Goal: Task Accomplishment & Management: Manage account settings

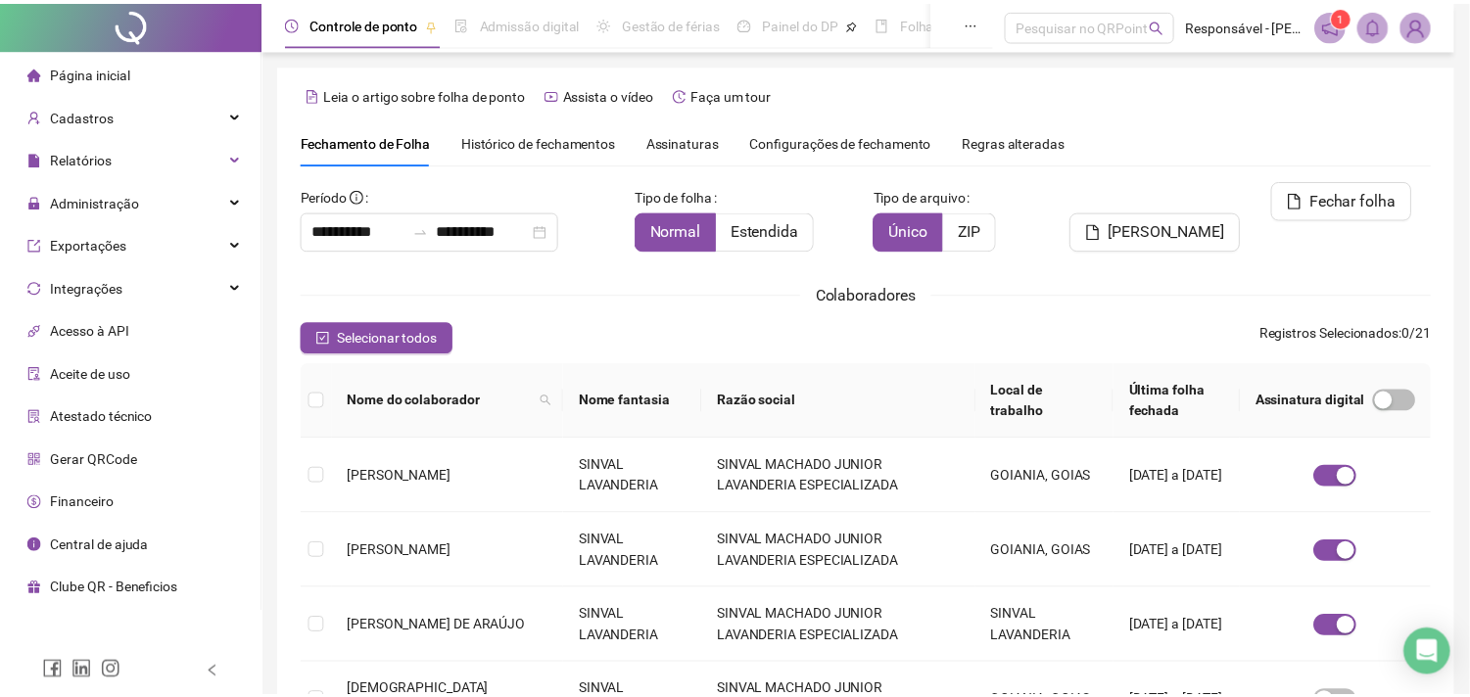
scroll to position [52, 0]
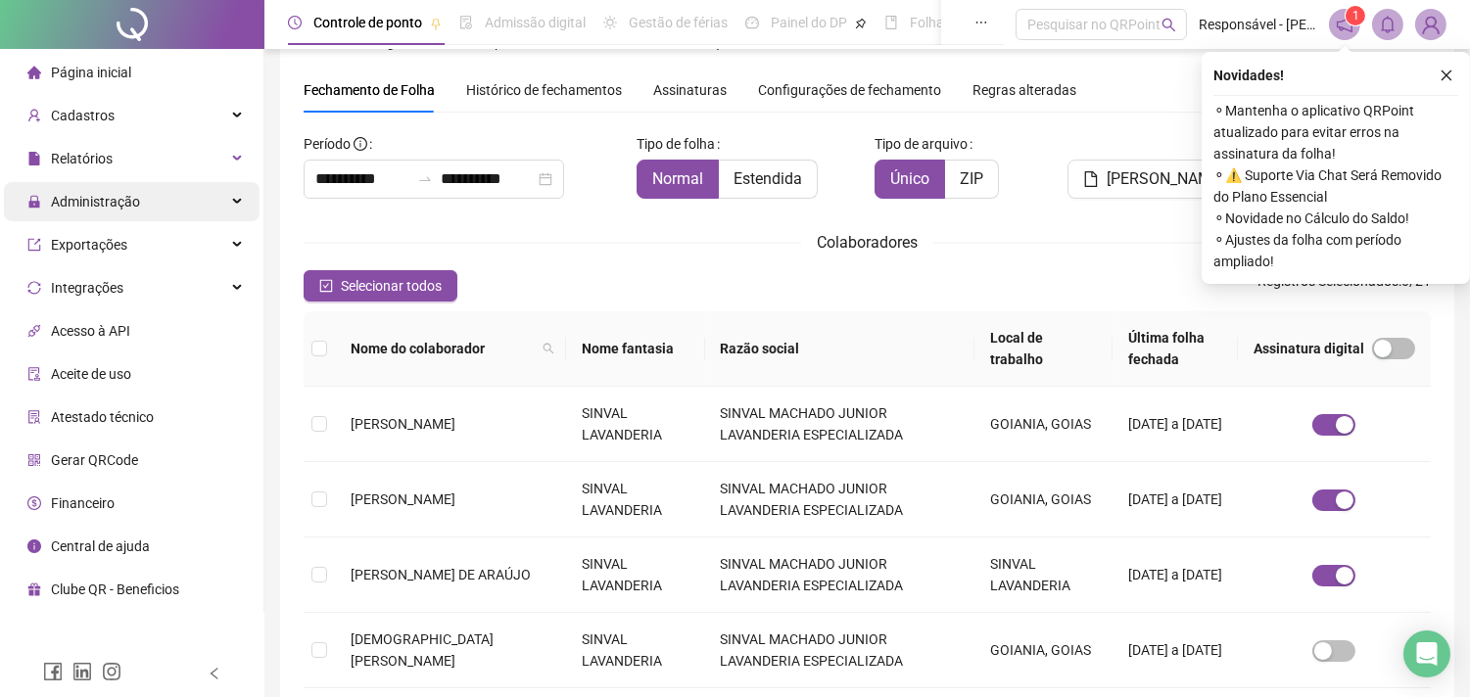
click at [83, 204] on span "Administração" at bounding box center [95, 202] width 89 height 16
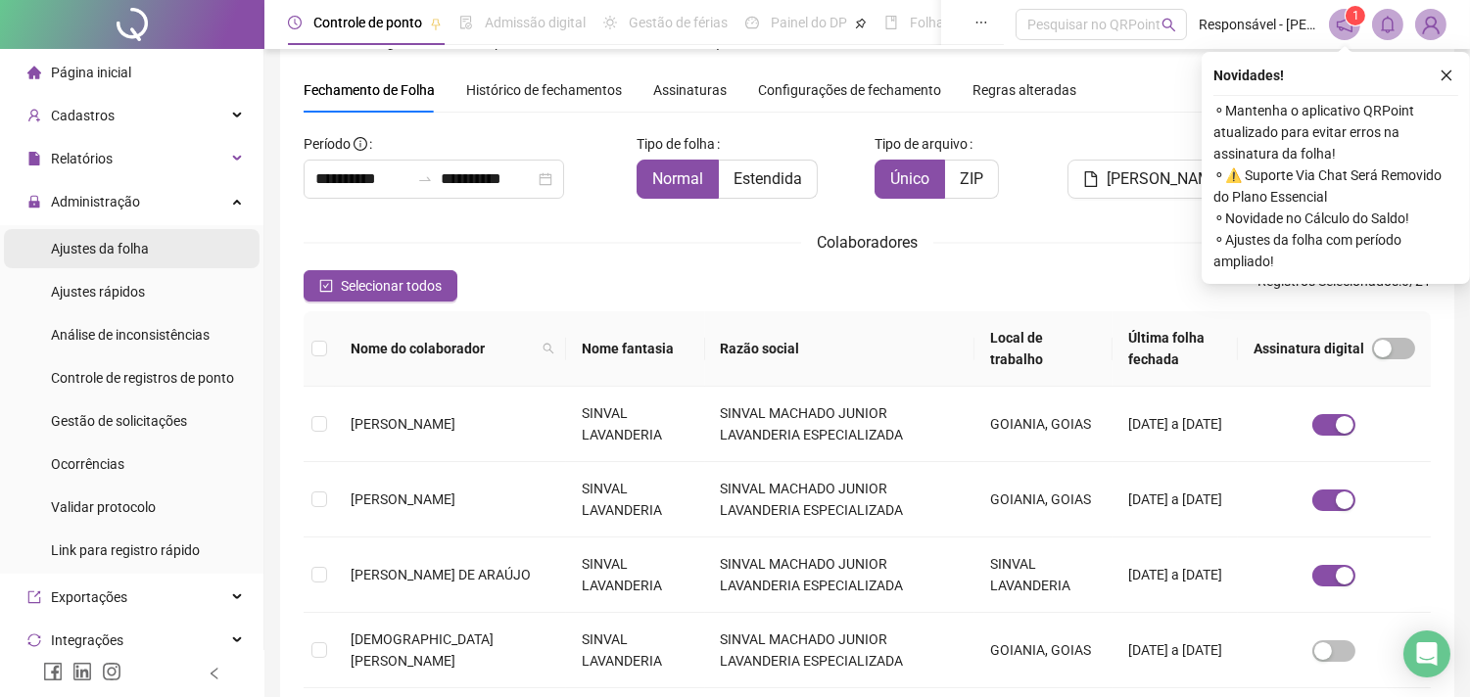
click at [76, 242] on span "Ajustes da folha" at bounding box center [100, 249] width 98 height 16
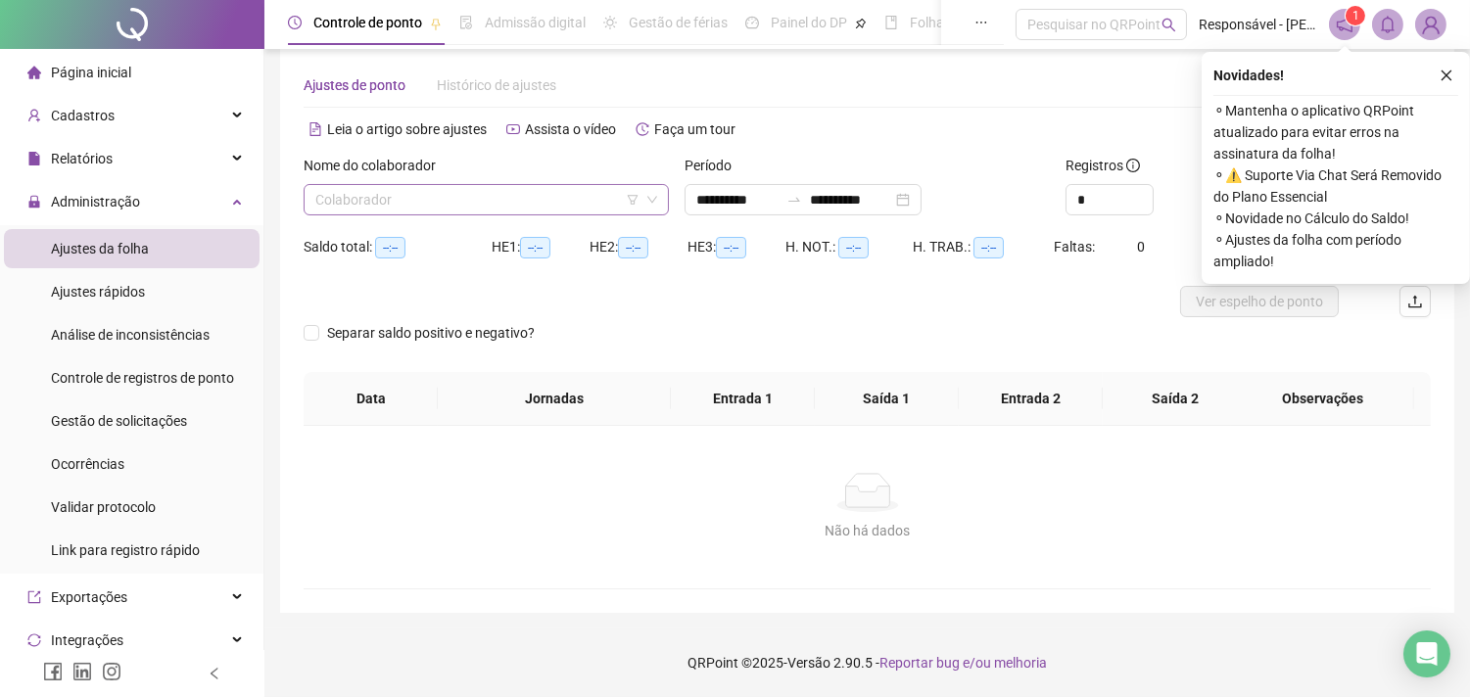
scroll to position [24, 0]
click at [405, 201] on input "search" at bounding box center [477, 200] width 324 height 29
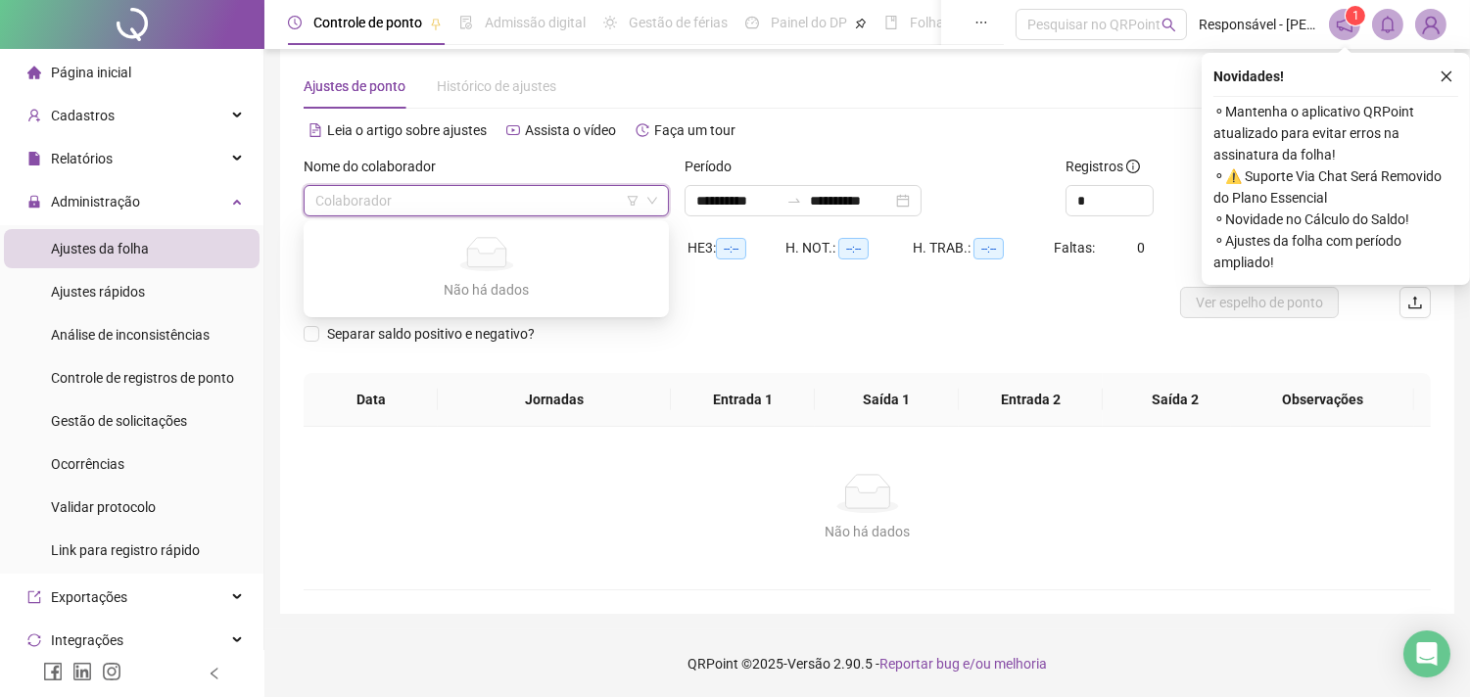
type input "**********"
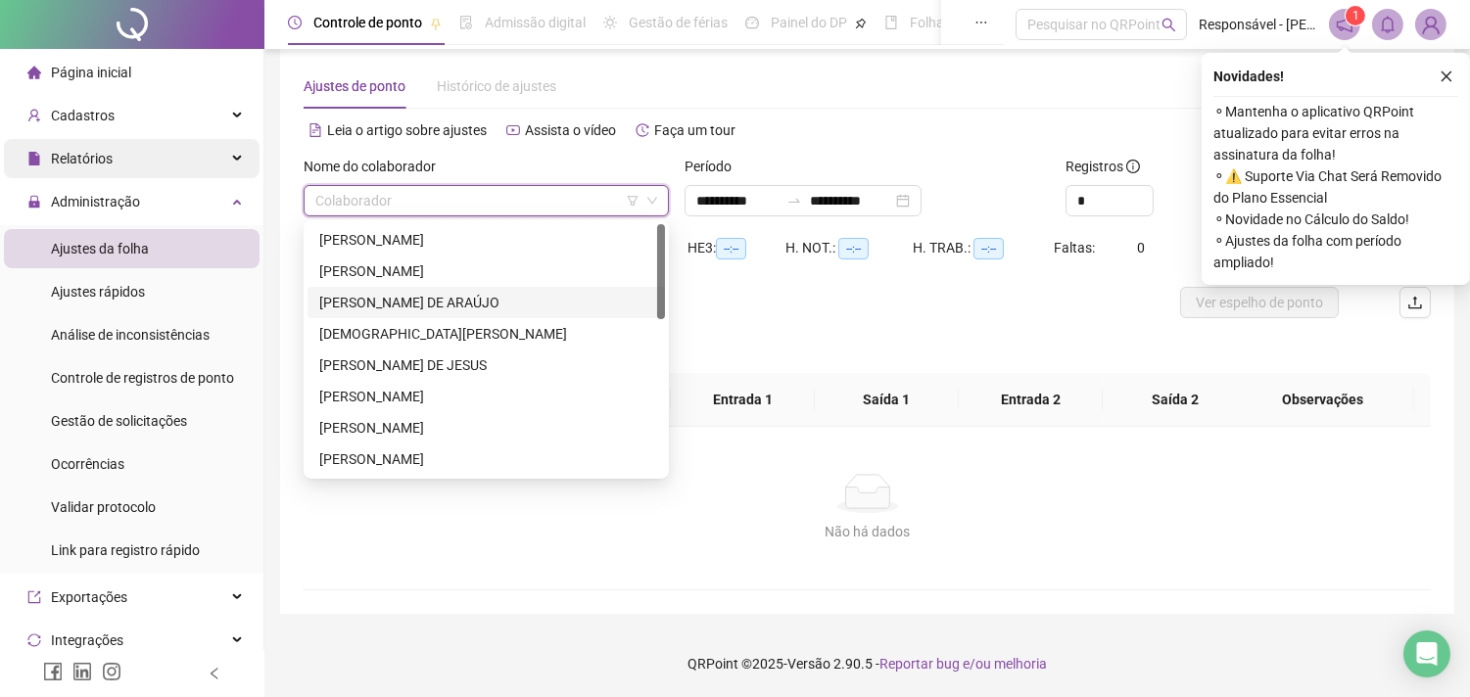
click at [112, 168] on div "Relatórios" at bounding box center [132, 158] width 256 height 39
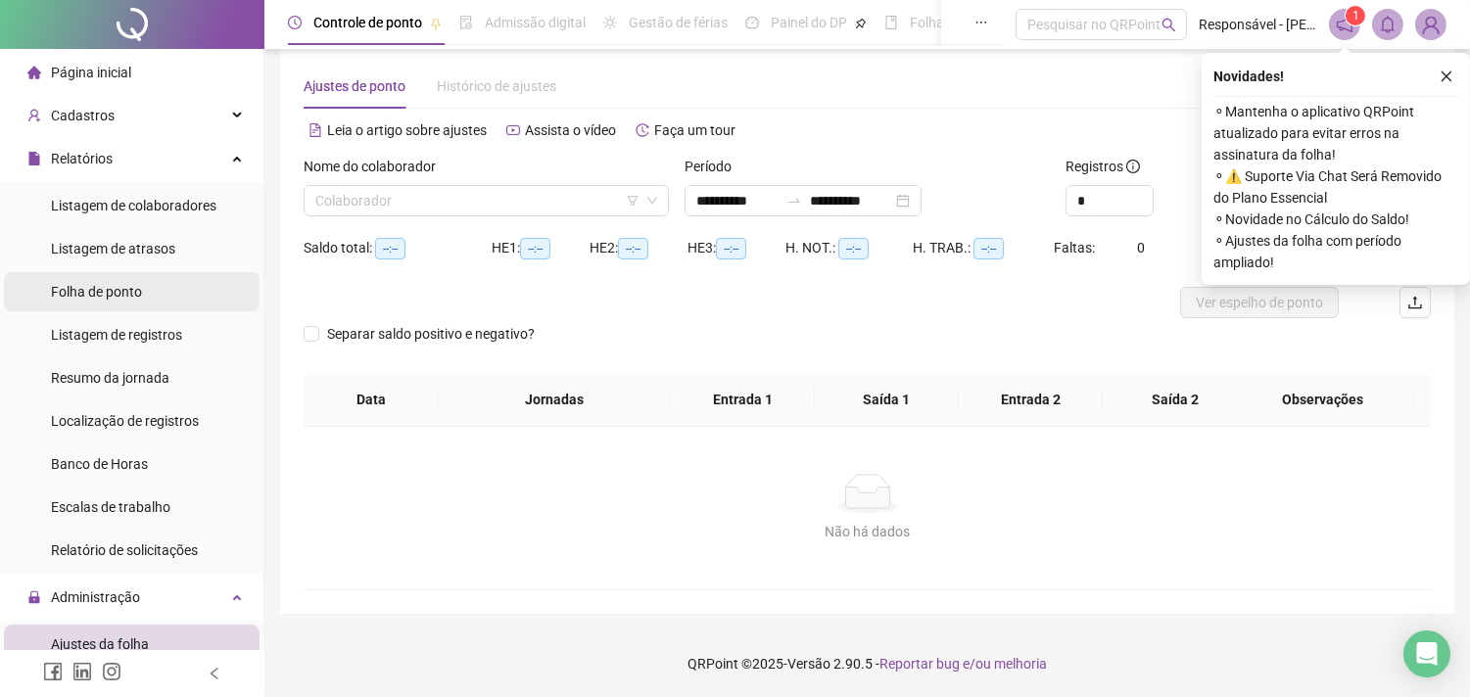
click at [119, 286] on span "Folha de ponto" at bounding box center [96, 292] width 91 height 16
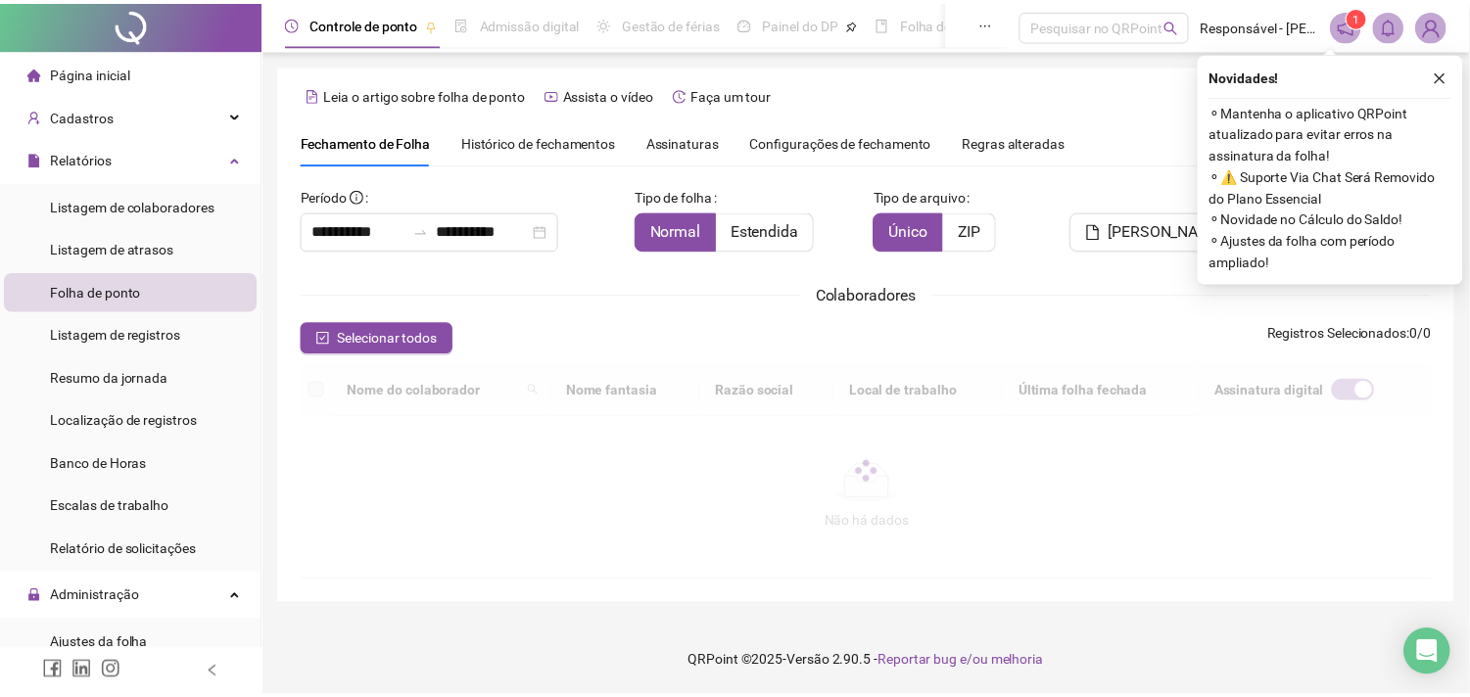
scroll to position [61, 0]
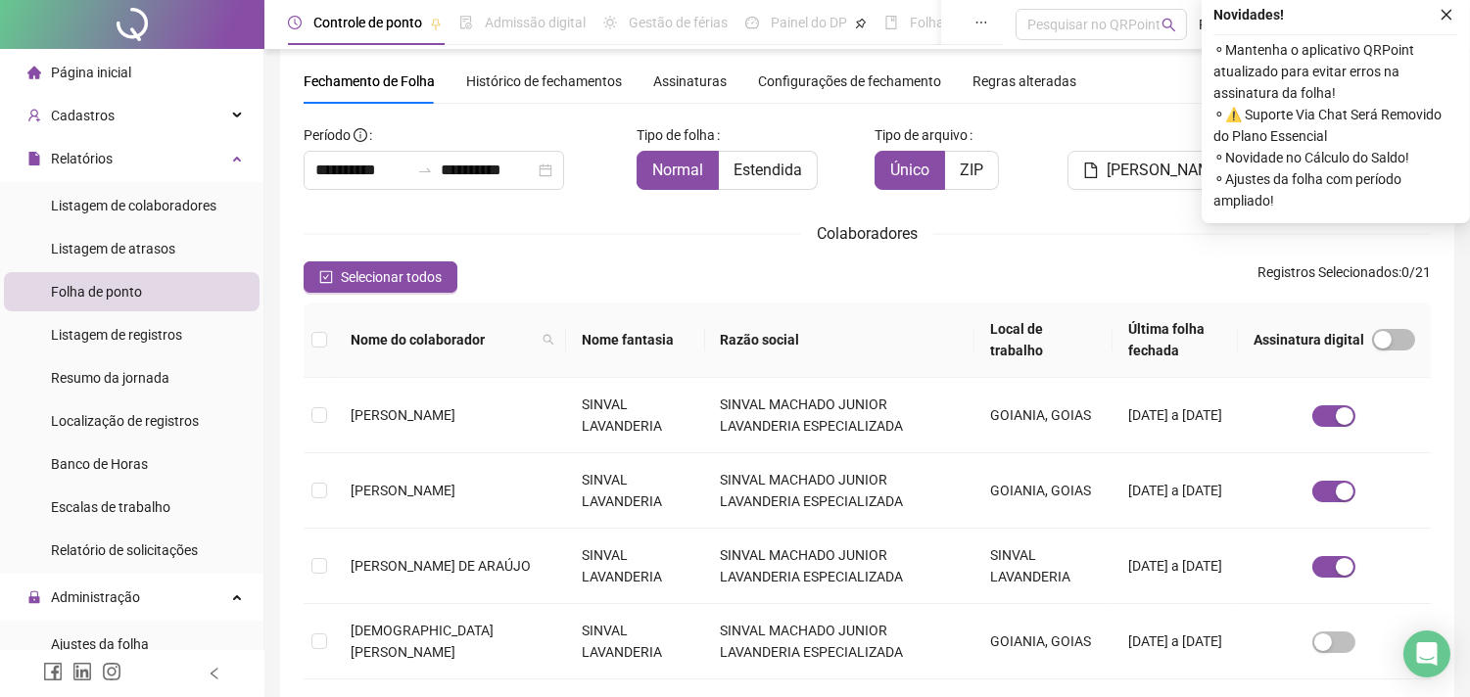
click at [504, 131] on div "**********" at bounding box center [462, 154] width 317 height 70
click at [512, 81] on span "Histórico de fechamentos" at bounding box center [544, 81] width 156 height 16
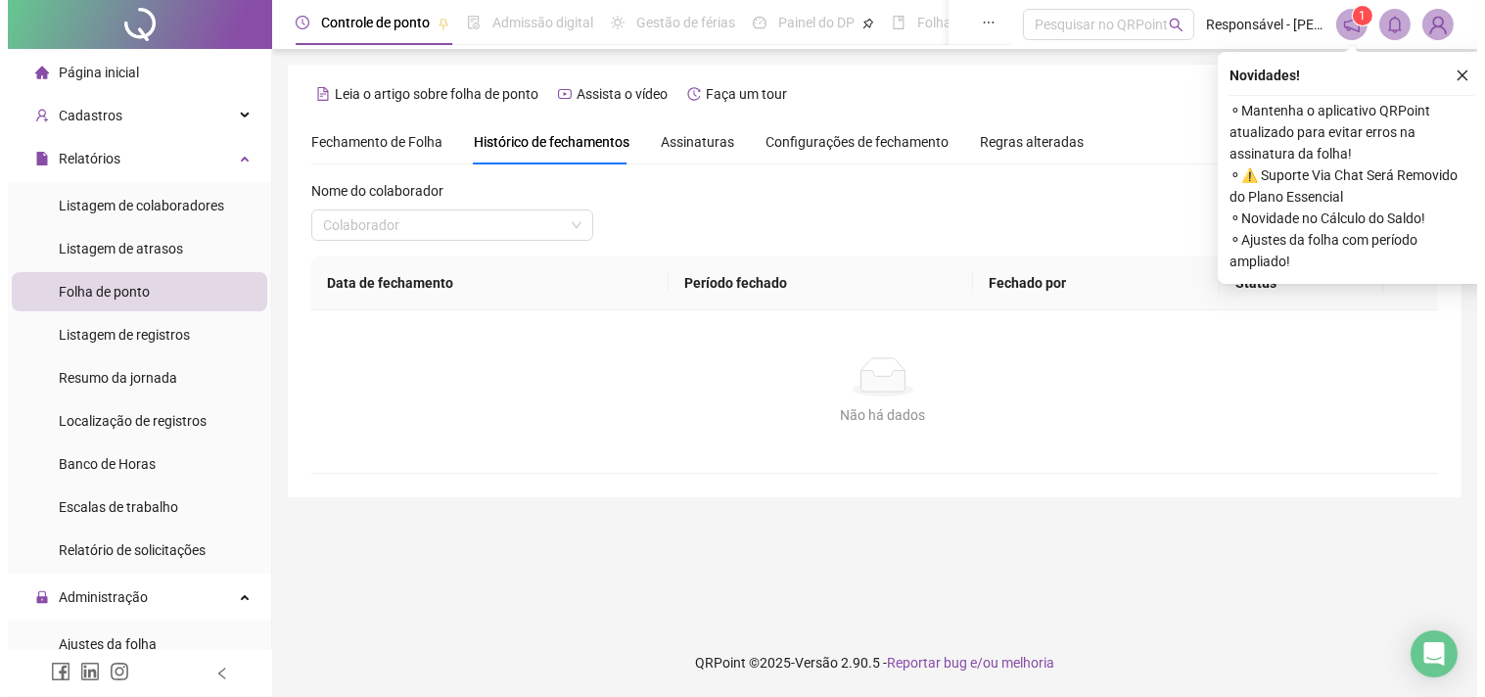
scroll to position [0, 0]
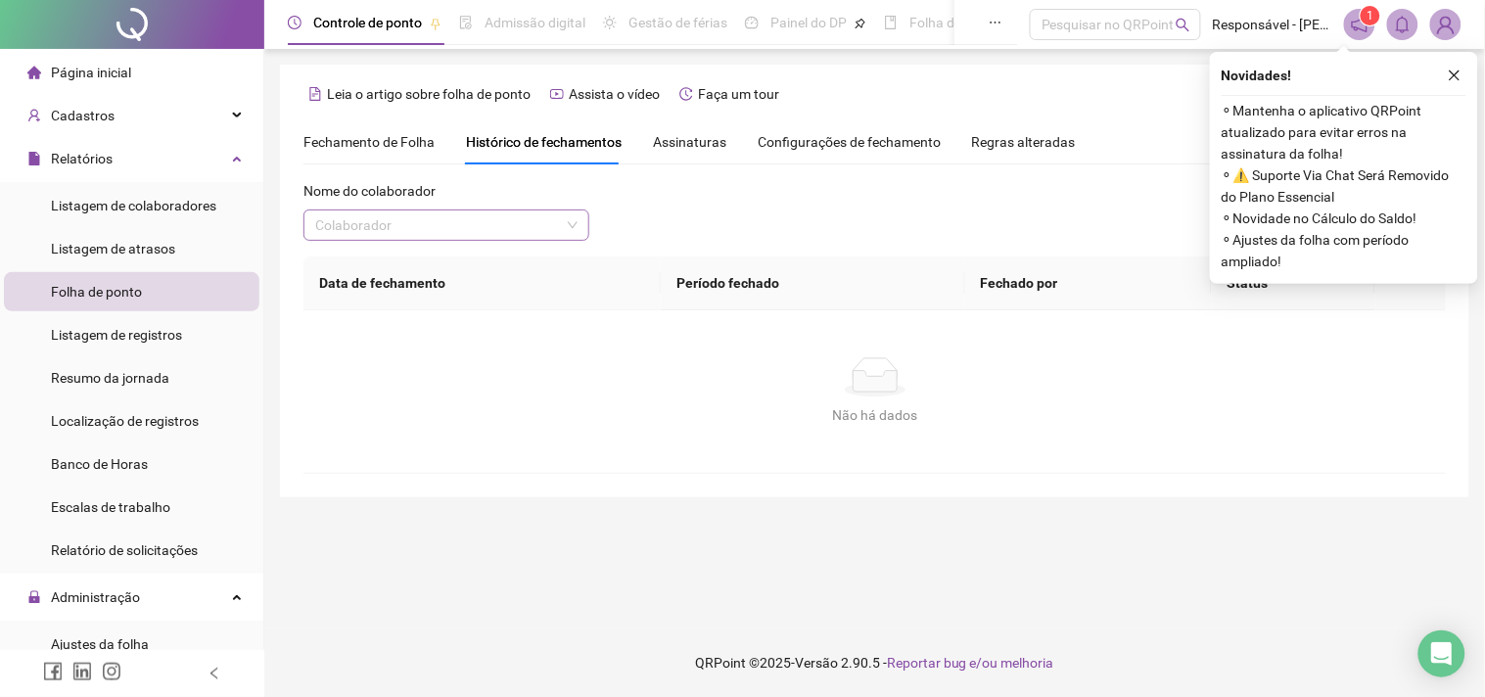
click at [382, 226] on input "search" at bounding box center [437, 225] width 245 height 29
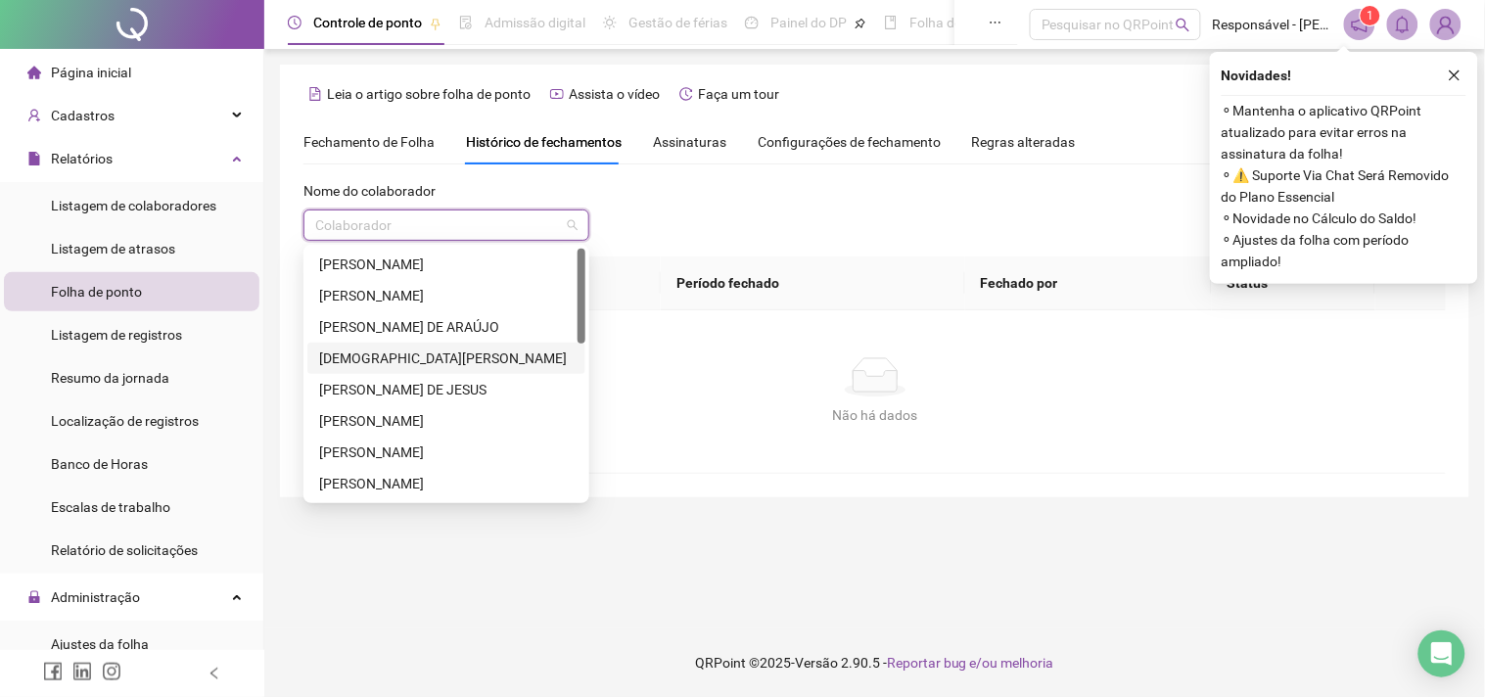
click at [395, 355] on div "[DEMOGRAPHIC_DATA][PERSON_NAME]" at bounding box center [446, 359] width 255 height 22
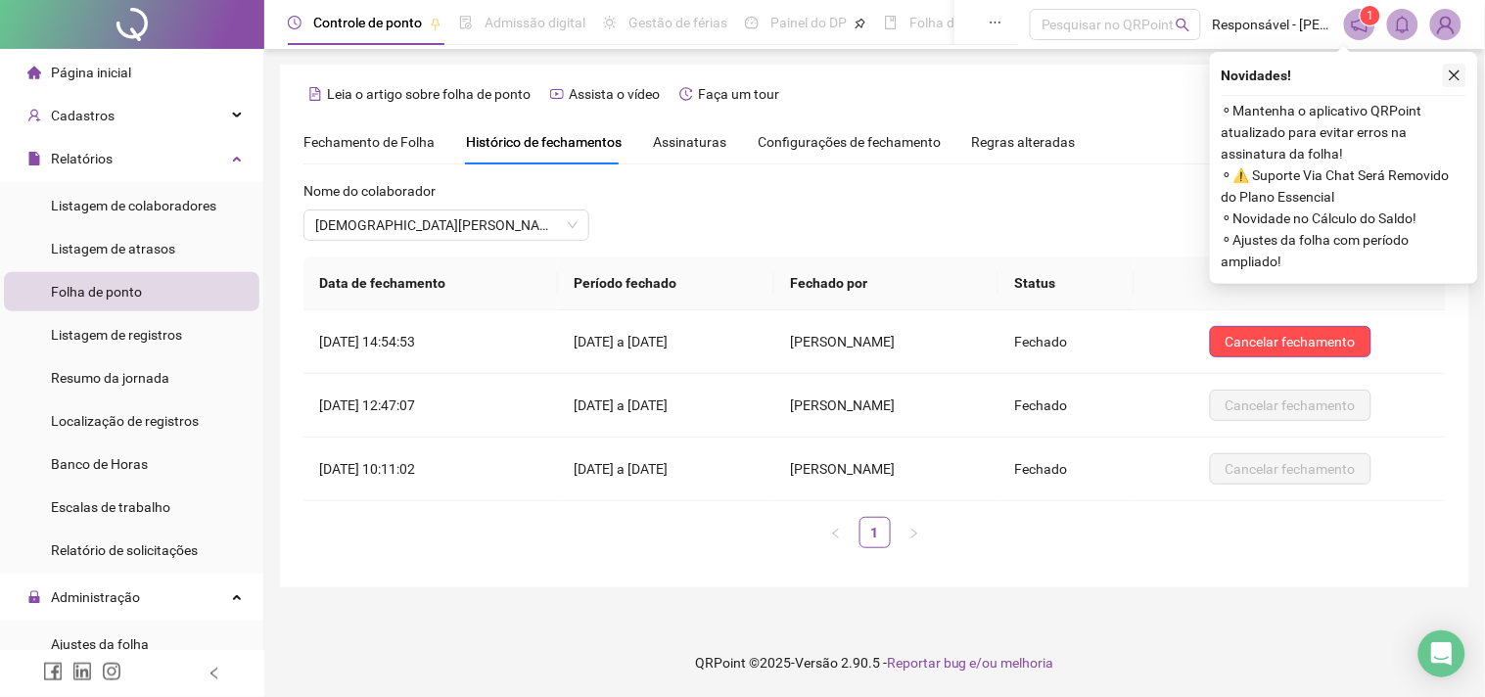
click at [1457, 73] on icon "close" at bounding box center [1455, 76] width 14 height 14
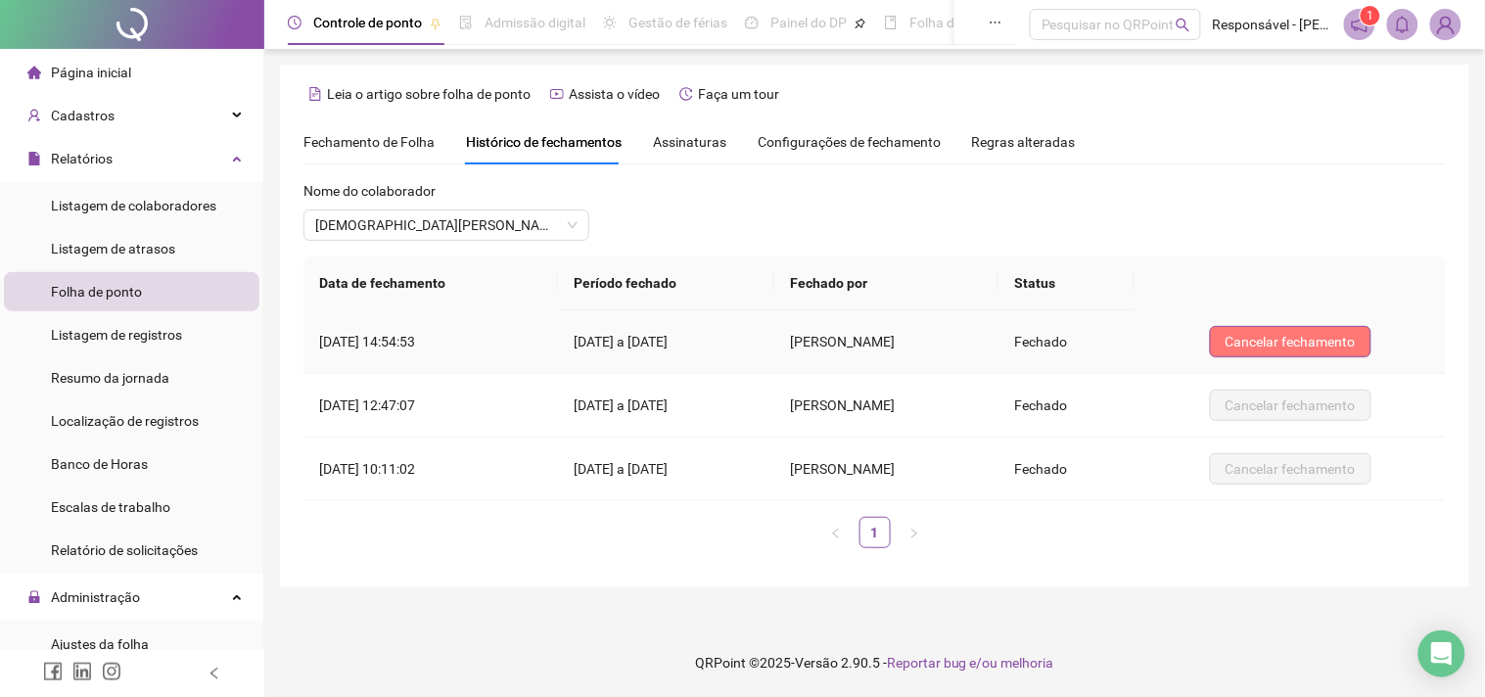
click at [1337, 352] on button "Cancelar fechamento" at bounding box center [1291, 341] width 162 height 31
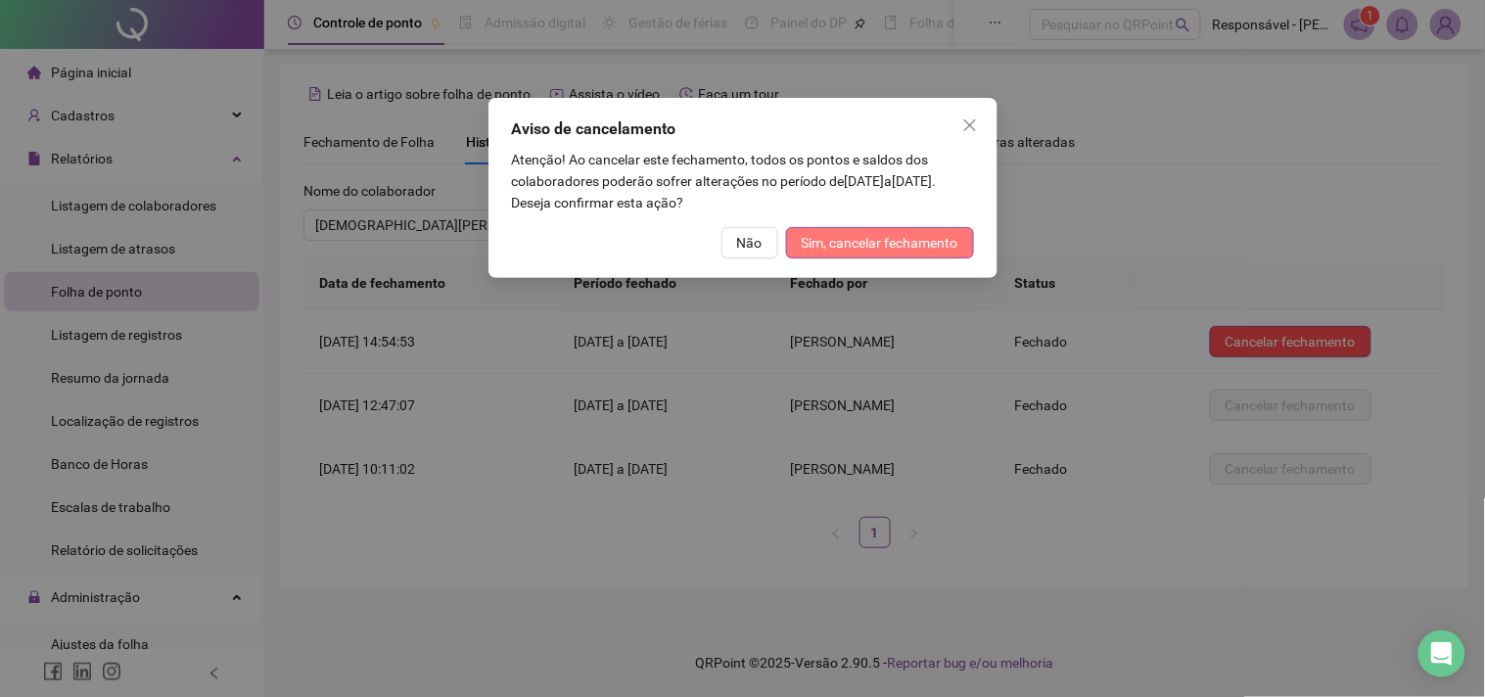
click at [875, 249] on span "Sim, cancelar fechamento" at bounding box center [880, 243] width 157 height 22
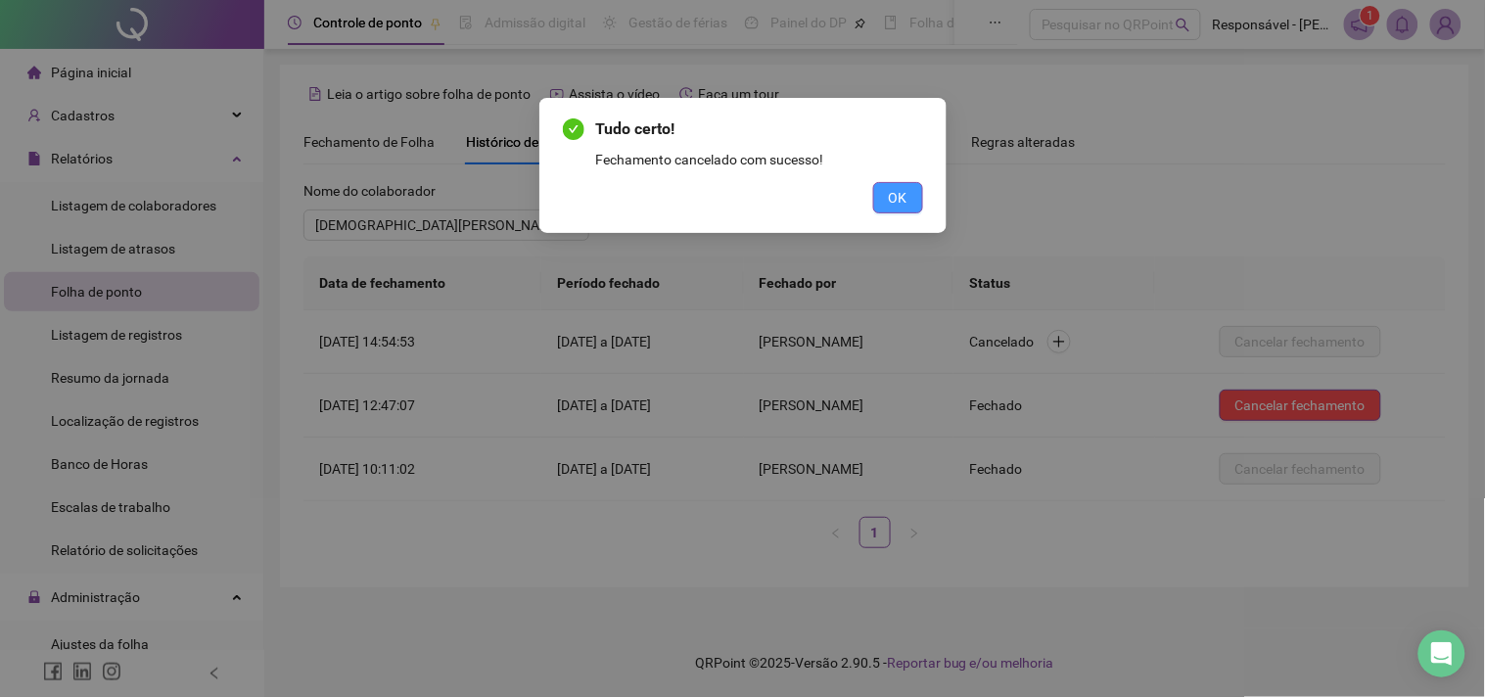
click at [905, 193] on span "OK" at bounding box center [898, 198] width 19 height 22
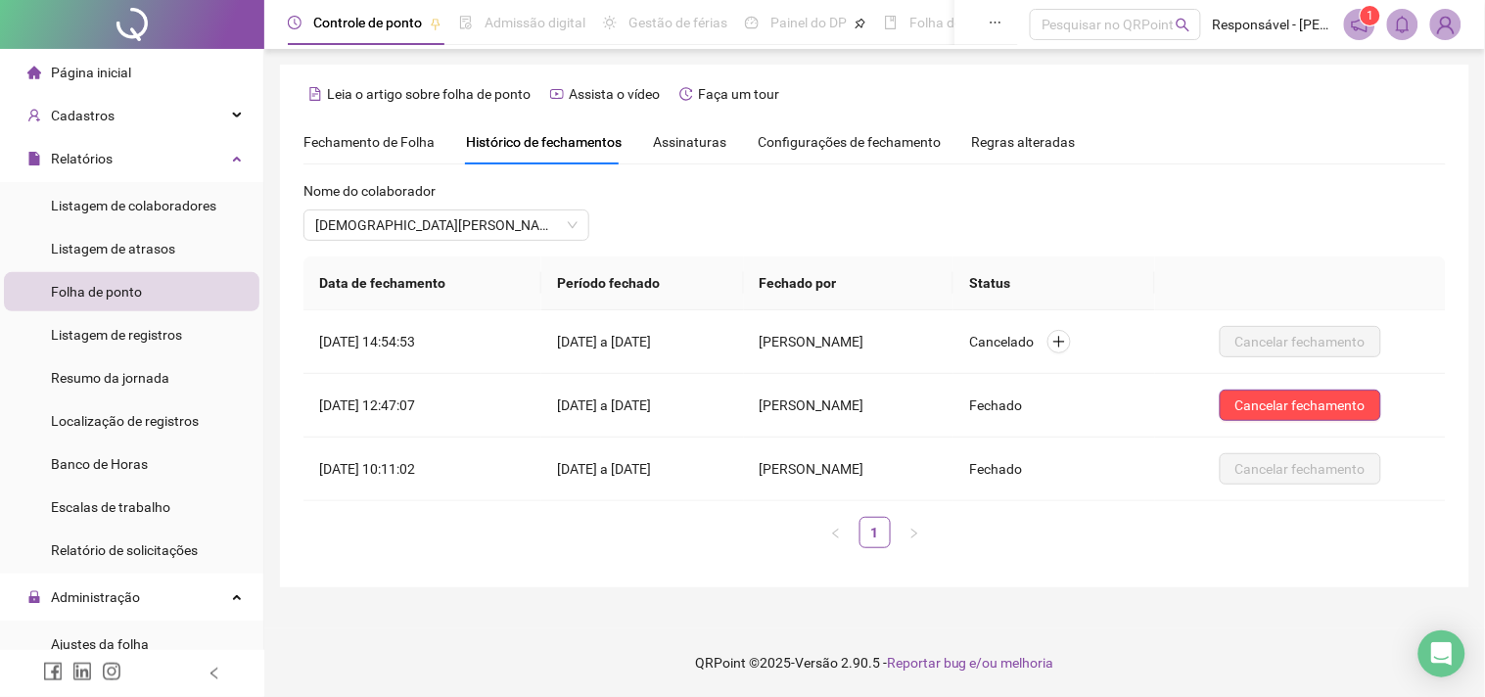
click at [325, 143] on span "Fechamento de Folha" at bounding box center [369, 142] width 131 height 16
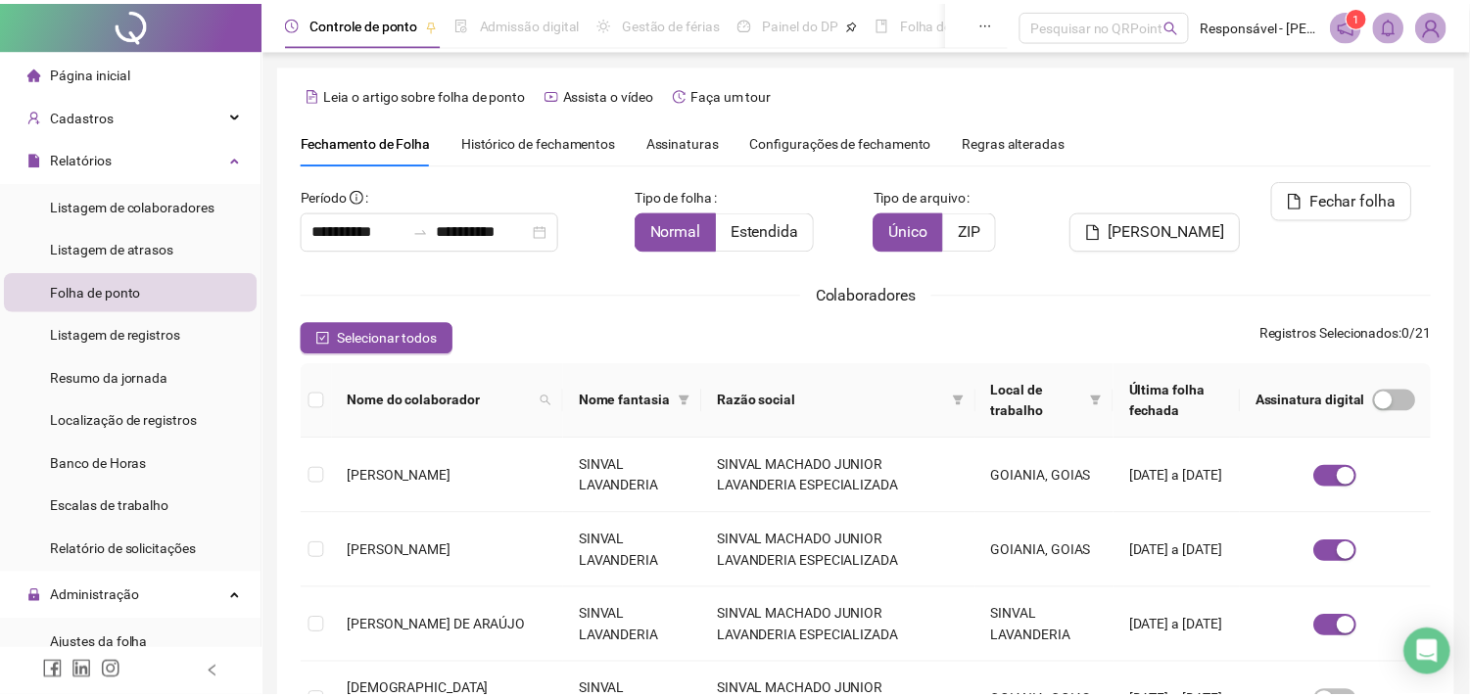
scroll to position [52, 0]
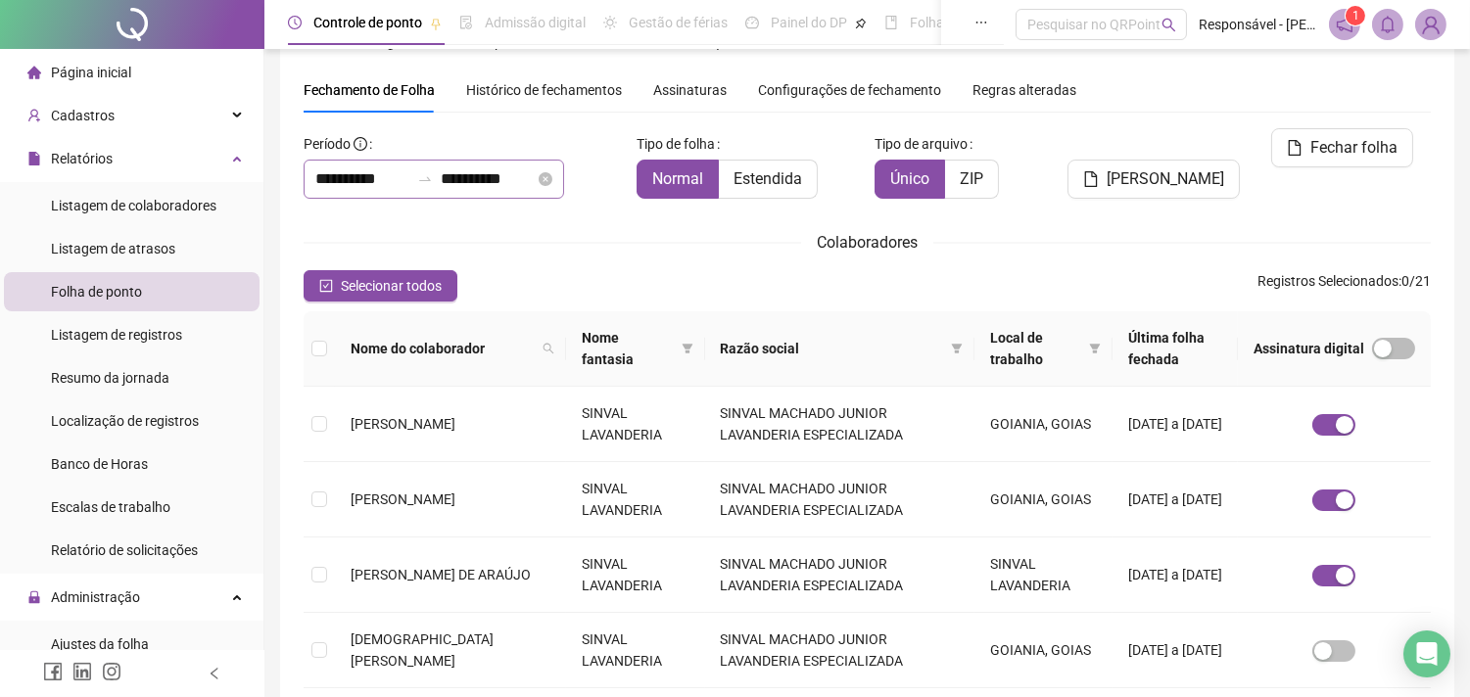
click at [358, 162] on div "**********" at bounding box center [434, 179] width 260 height 39
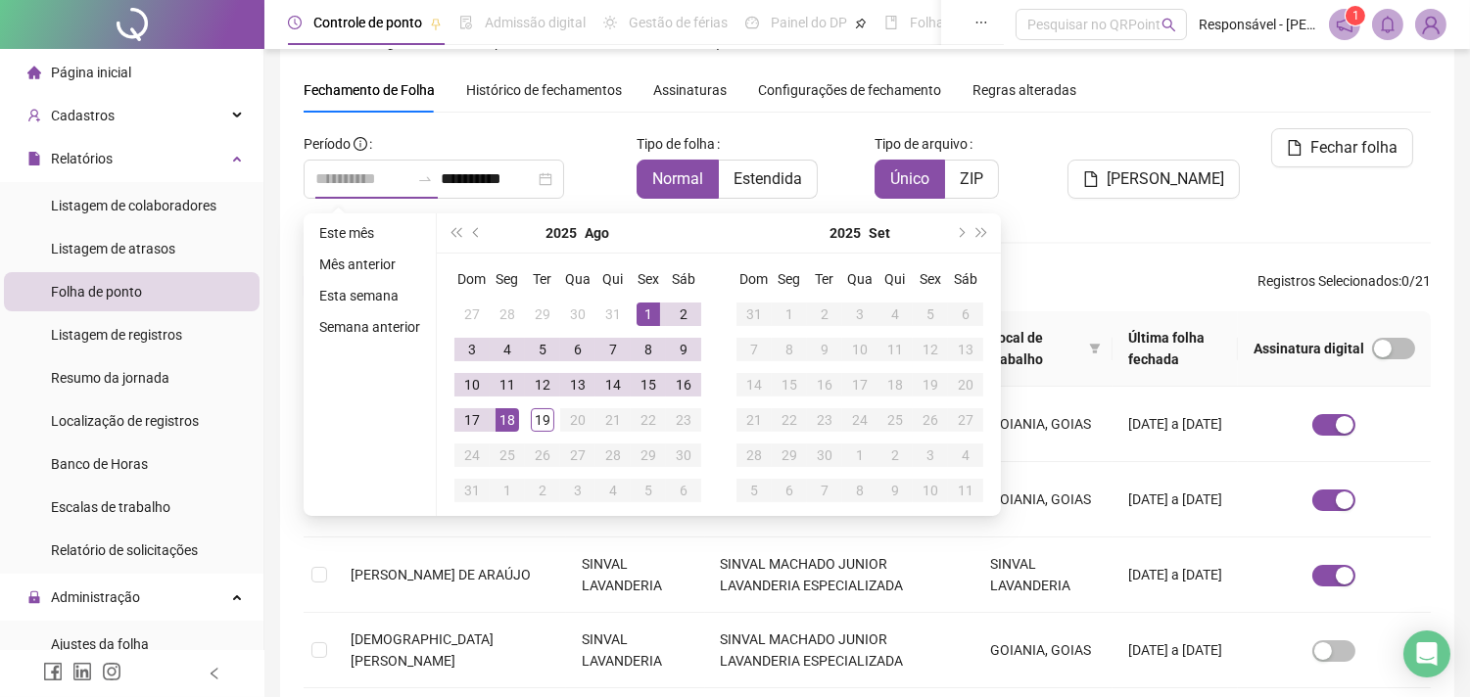
click at [648, 311] on div "1" at bounding box center [647, 314] width 23 height 23
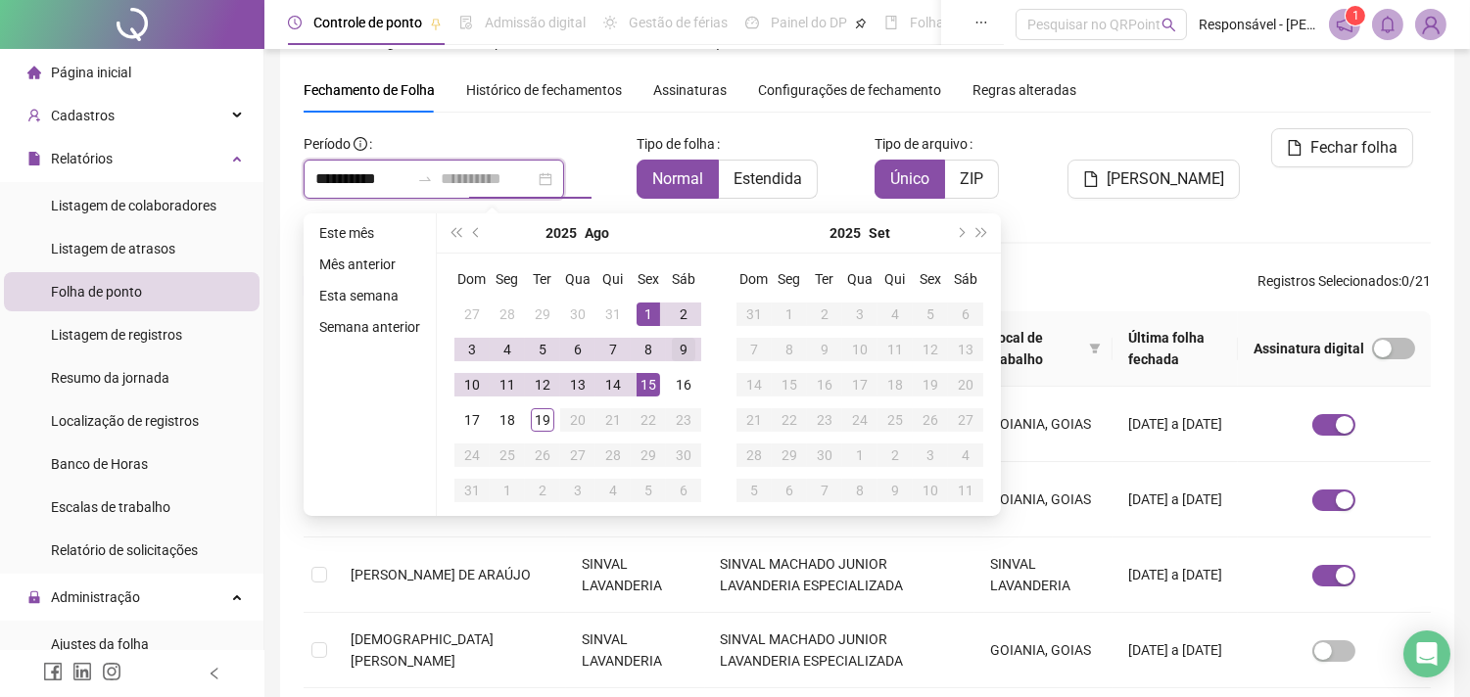
type input "**********"
click at [682, 350] on div "9" at bounding box center [683, 349] width 23 height 23
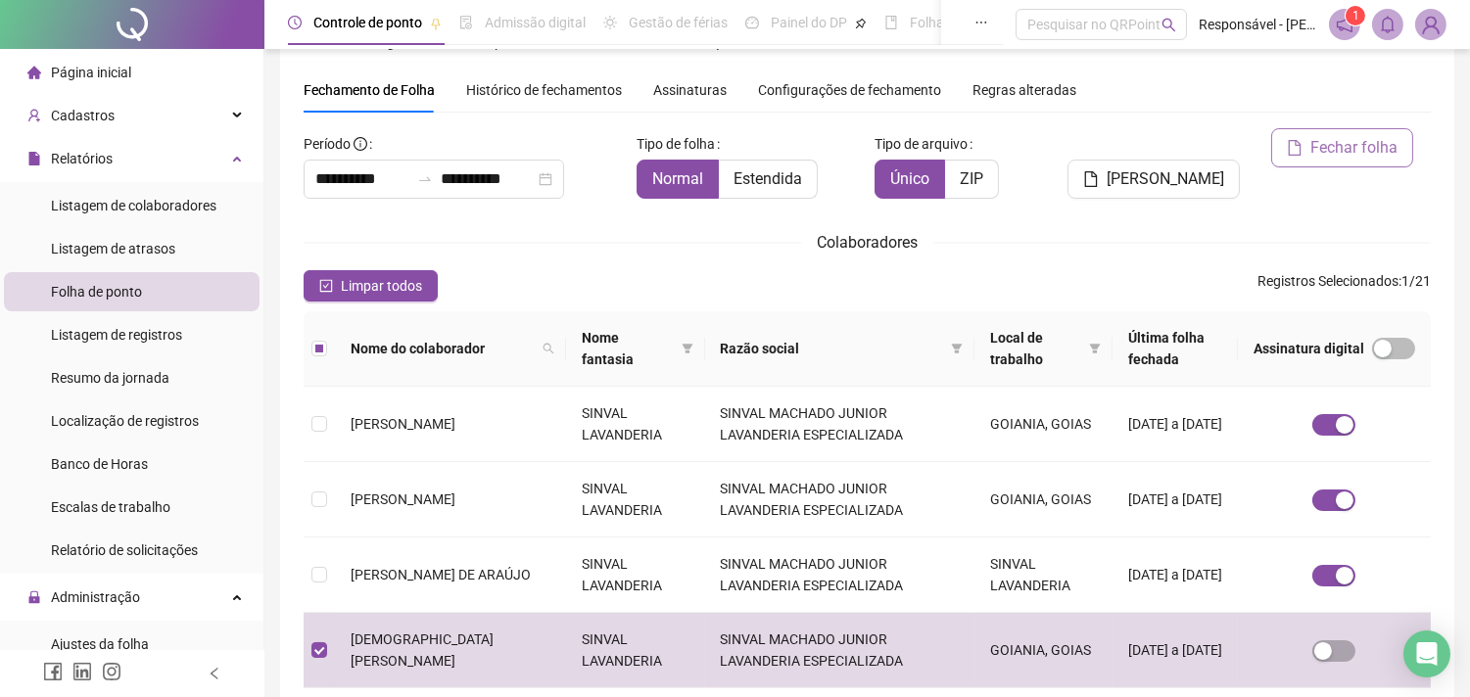
click at [1312, 151] on span "Fechar folha" at bounding box center [1353, 147] width 87 height 23
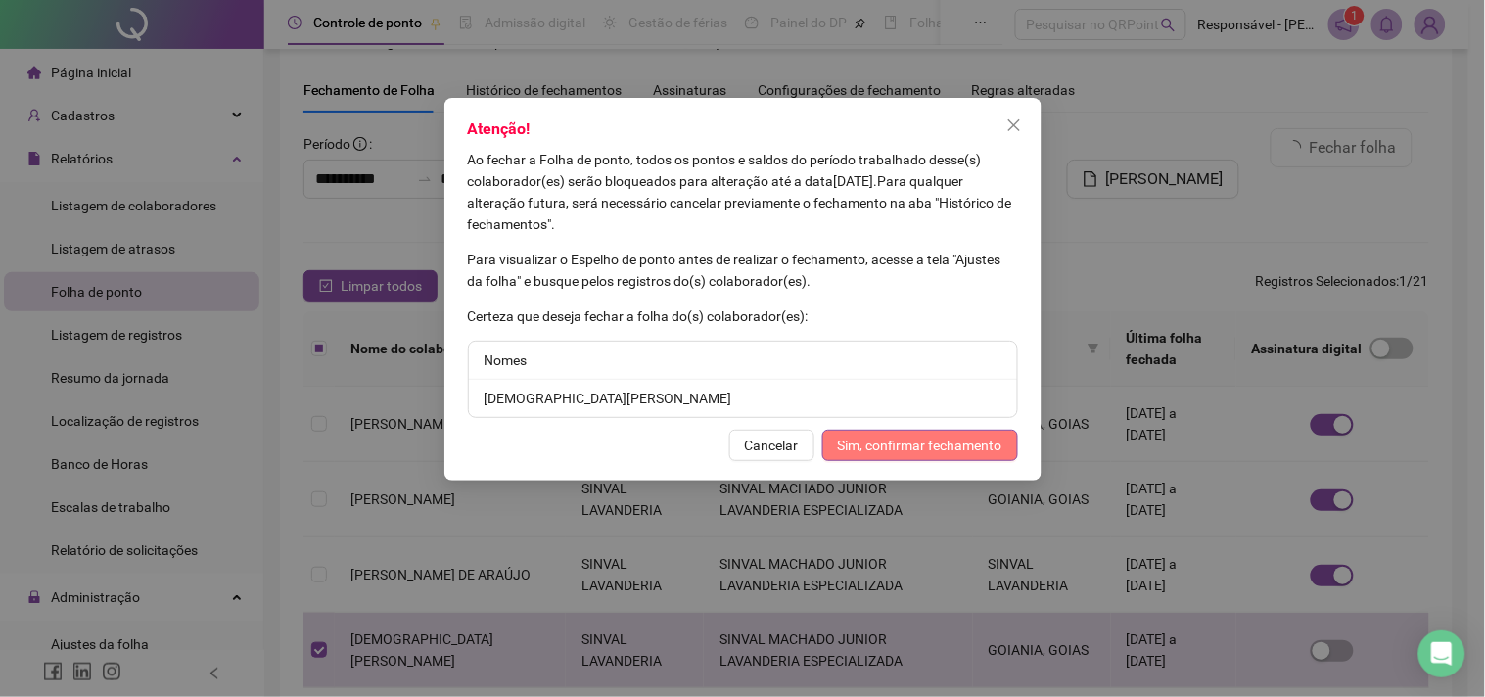
click at [893, 438] on span "Sim, confirmar fechamento" at bounding box center [920, 446] width 164 height 22
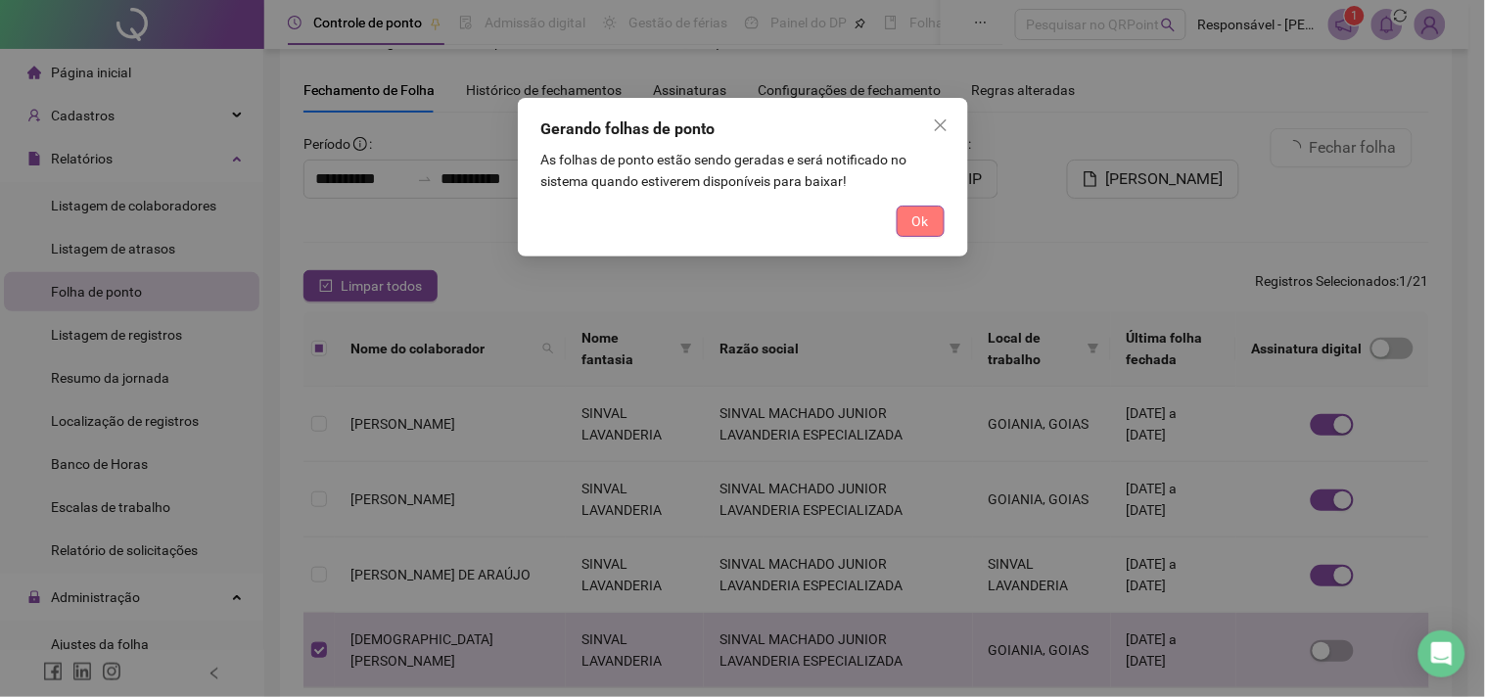
click at [906, 216] on button "Ok" at bounding box center [921, 221] width 48 height 31
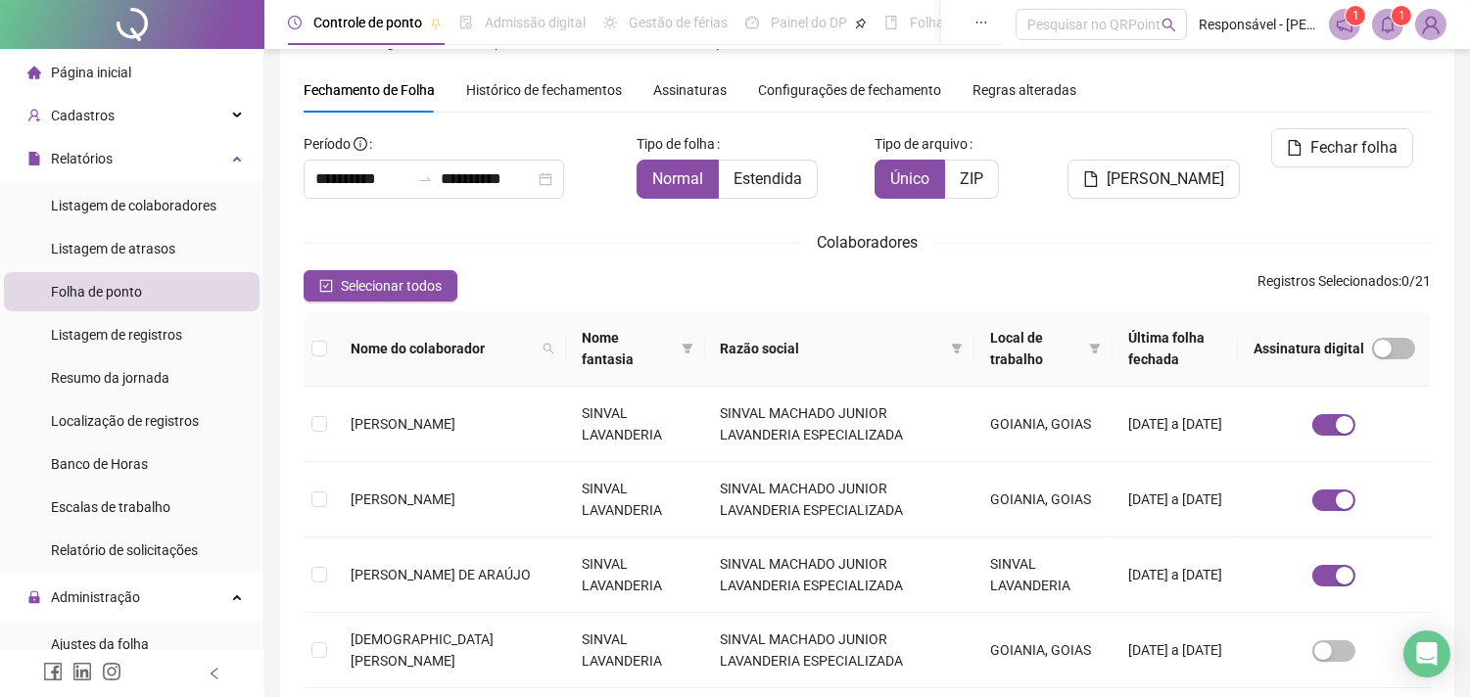
click at [1387, 25] on icon "bell" at bounding box center [1388, 25] width 18 height 18
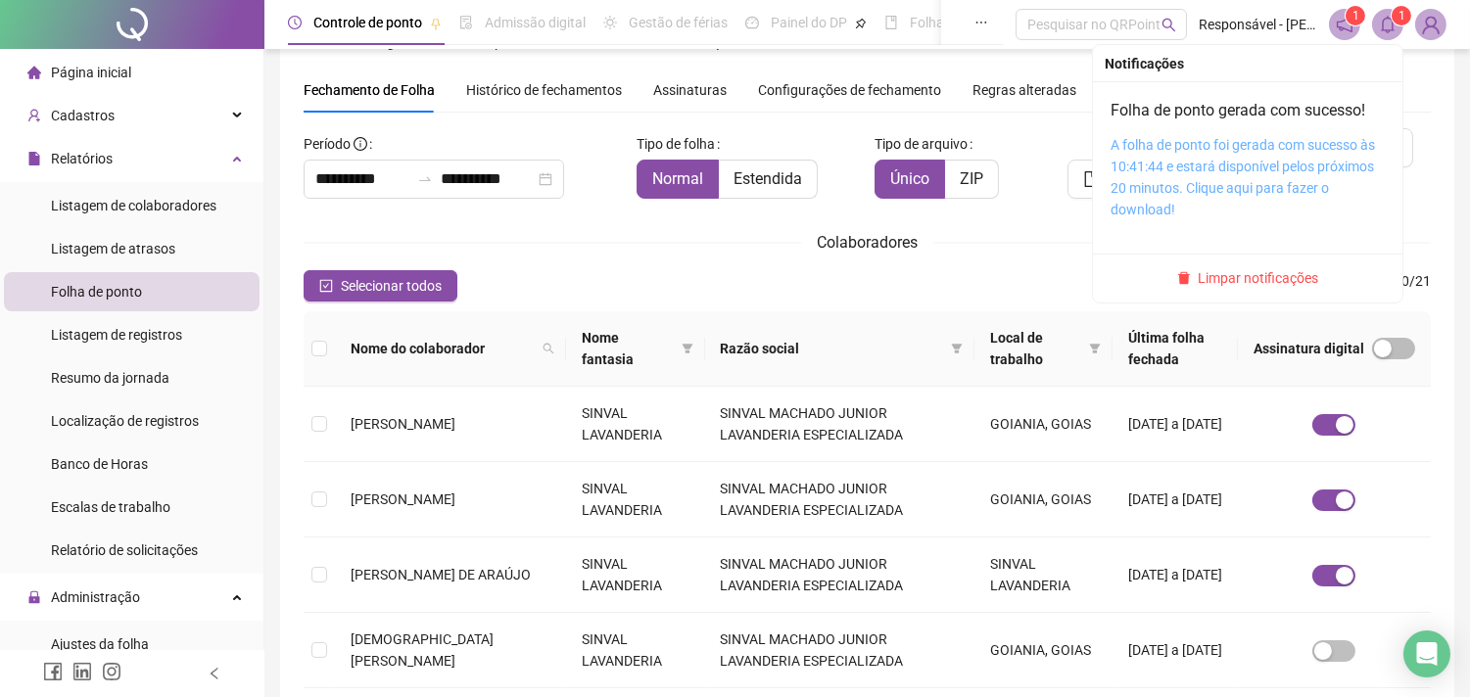
click at [1247, 147] on link "A folha de ponto foi gerada com sucesso às 10:41:44 e estará disponível pelos p…" at bounding box center [1242, 177] width 264 height 80
